Goal: Find specific page/section: Find specific page/section

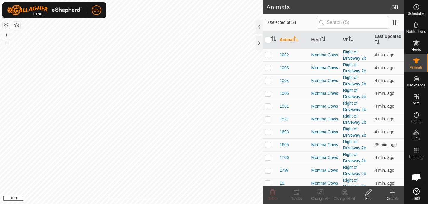
scroll to position [295, 0]
click at [7, 33] on button "+" at bounding box center [6, 34] width 7 height 7
click at [7, 42] on button "–" at bounding box center [6, 42] width 7 height 7
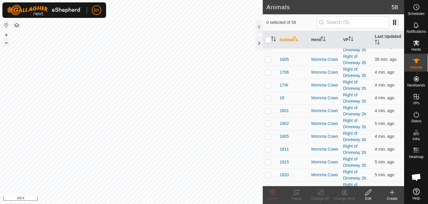
scroll to position [30, 0]
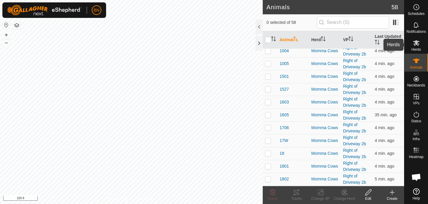
click at [416, 48] on span "Herds" at bounding box center [416, 50] width 10 height 4
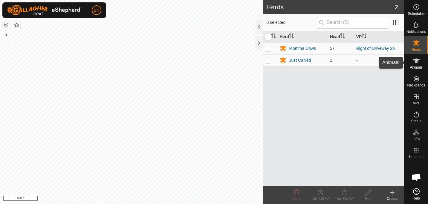
click at [416, 60] on icon at bounding box center [416, 61] width 7 height 5
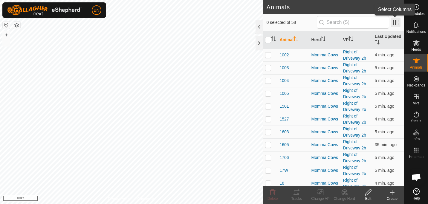
click at [393, 18] on span at bounding box center [396, 23] width 10 height 10
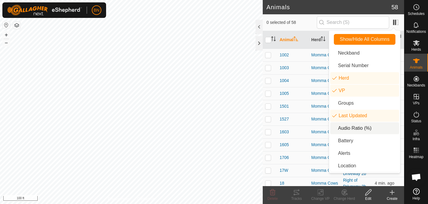
click at [354, 129] on li "Audio Ratio (%)" at bounding box center [364, 129] width 69 height 12
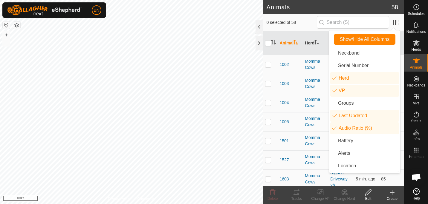
click at [302, 19] on span "0 selected of 58" at bounding box center [291, 22] width 50 height 6
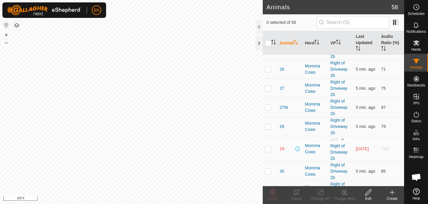
scroll to position [468, 0]
click at [227, 204] on html "BN Schedules Notifications Herds Animals Neckbands VPs Status Infra Heatmap Hel…" at bounding box center [214, 102] width 428 height 204
